Goal: Information Seeking & Learning: Learn about a topic

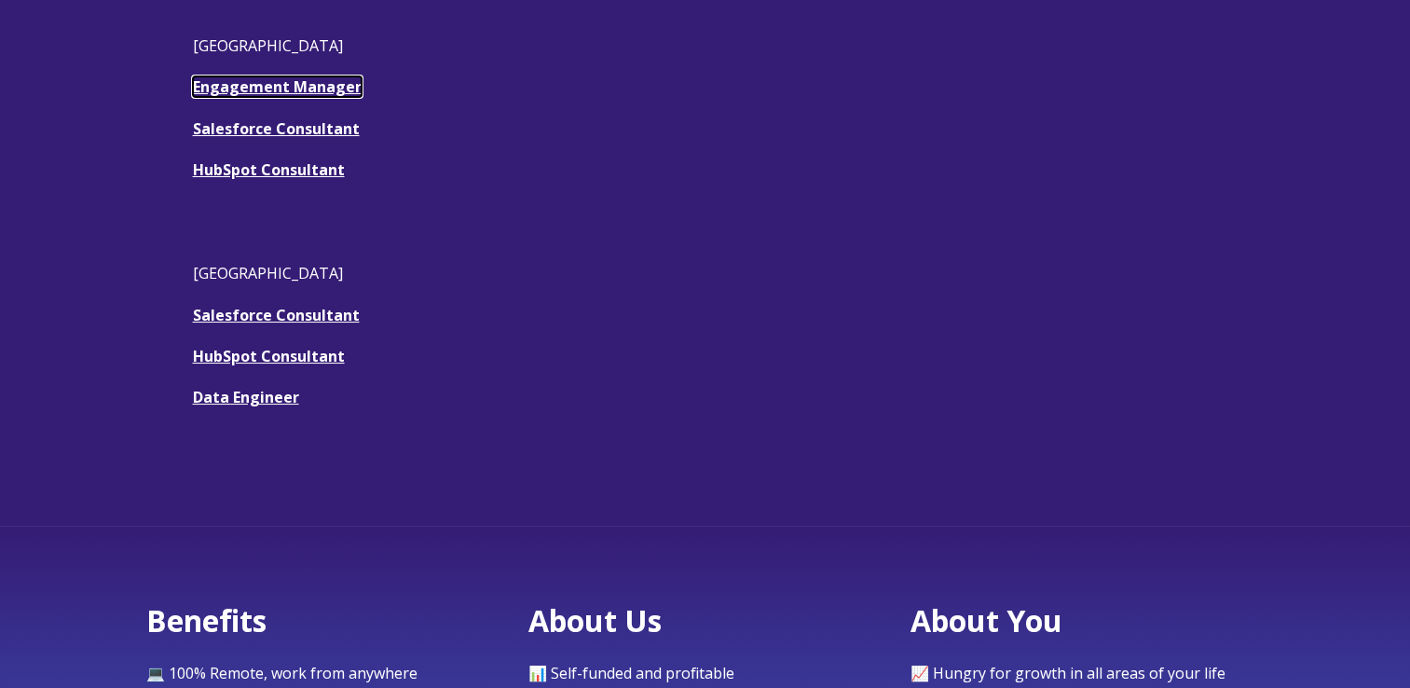
click at [307, 89] on link "Engagement Manager" at bounding box center [277, 86] width 169 height 20
click at [264, 160] on link "HubSpot Consultant" at bounding box center [269, 169] width 152 height 20
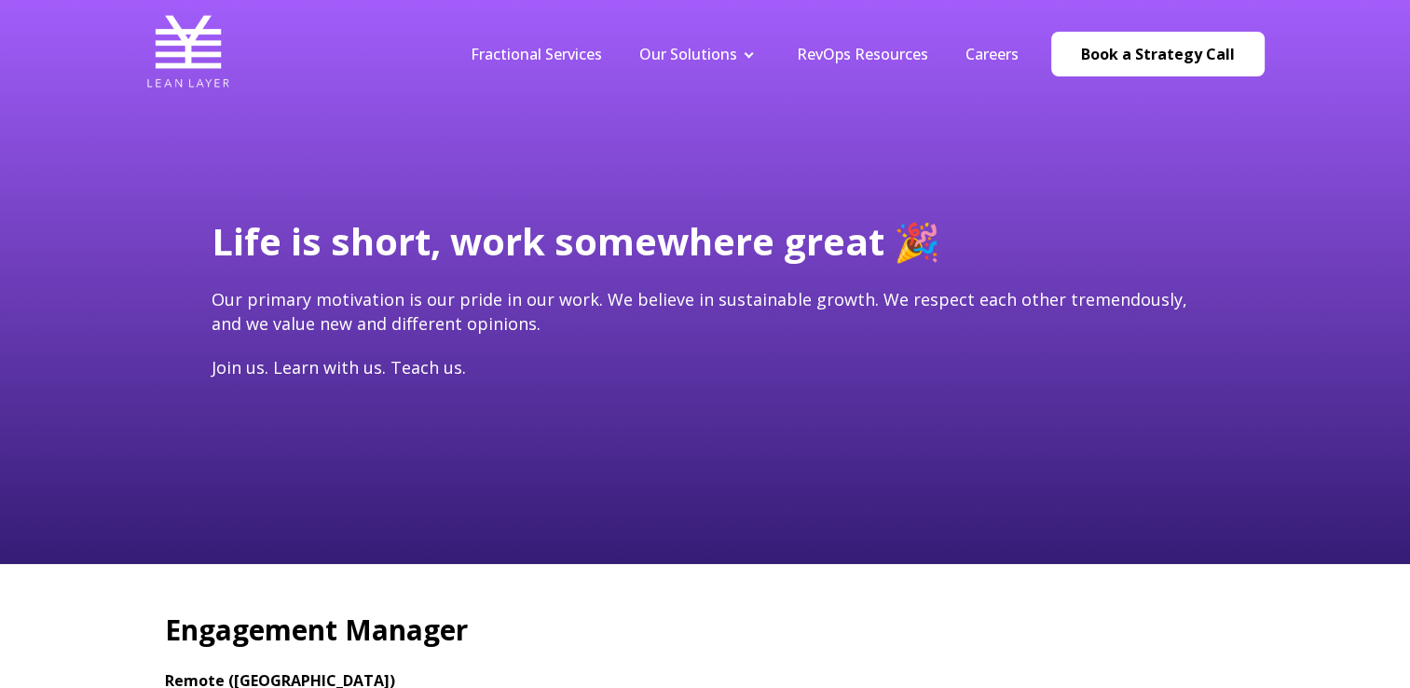
scroll to position [466, 0]
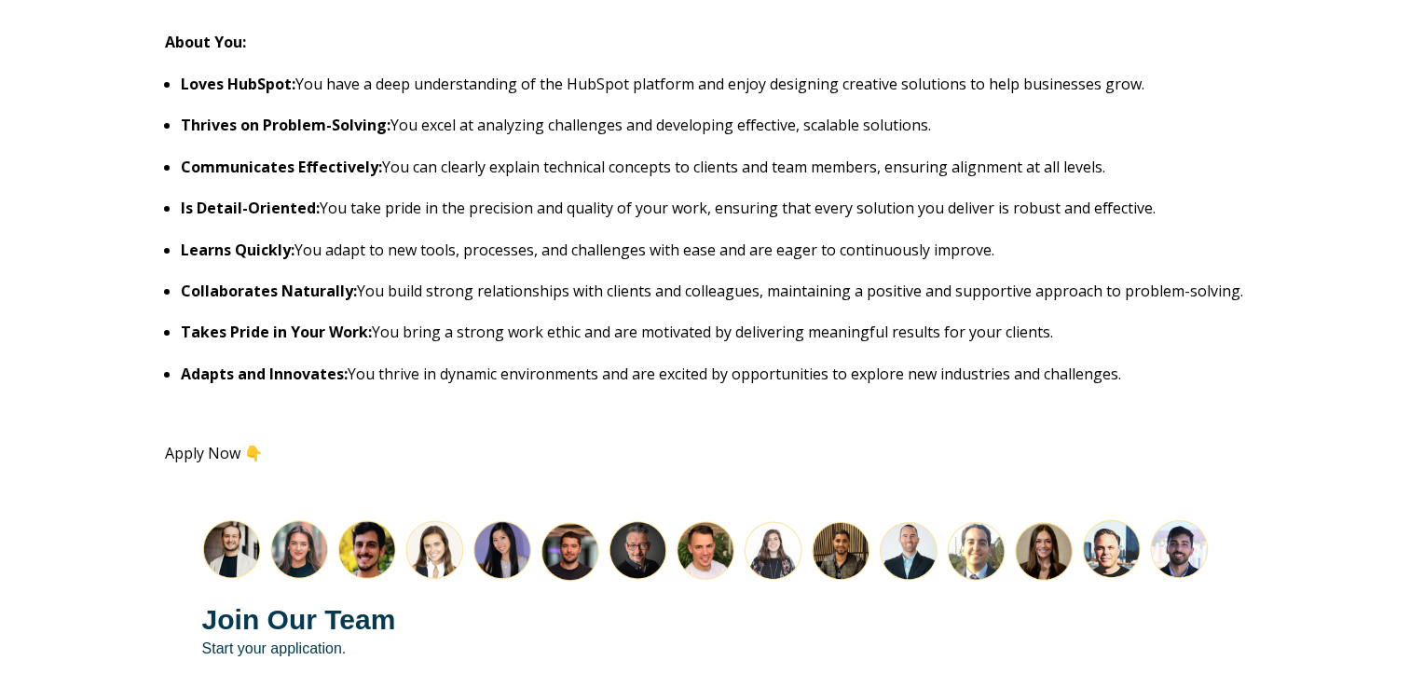
scroll to position [2050, 0]
